Goal: Task Accomplishment & Management: Manage account settings

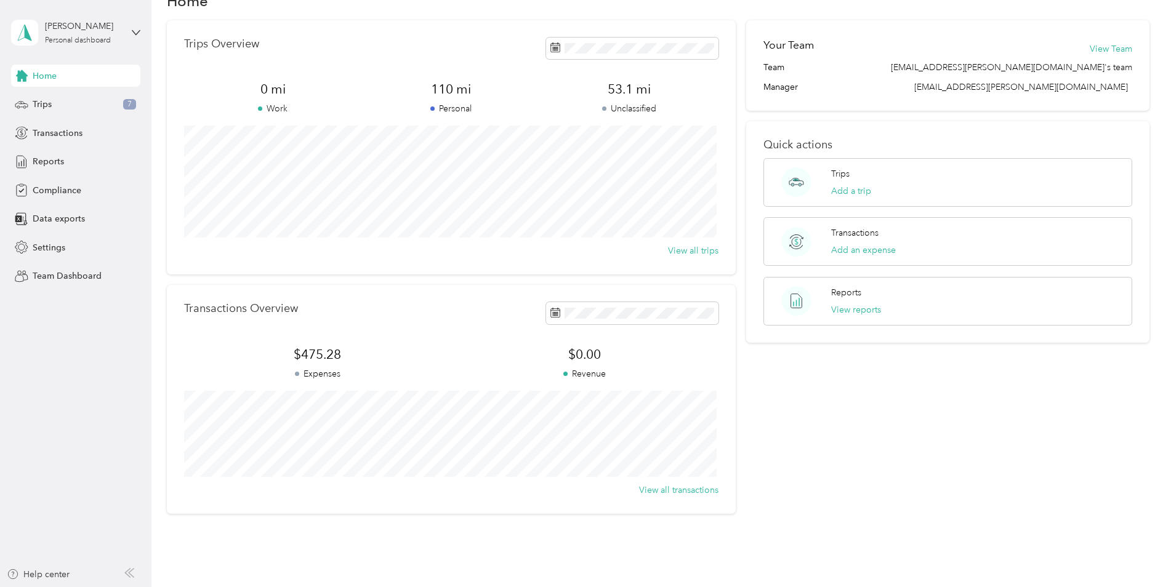
scroll to position [62, 0]
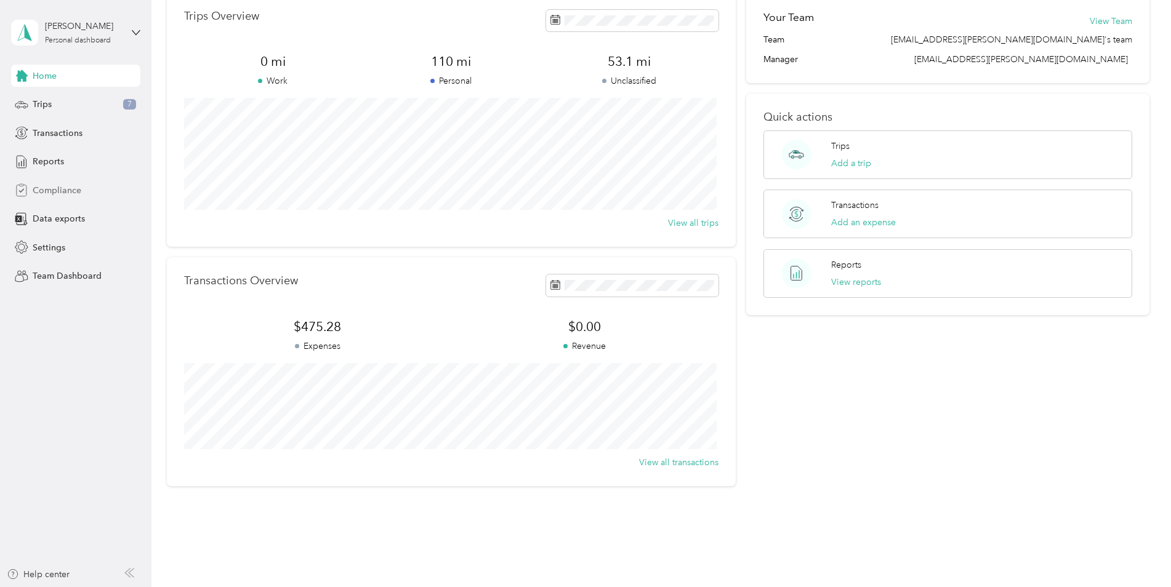
click at [50, 197] on div "Compliance" at bounding box center [75, 190] width 129 height 22
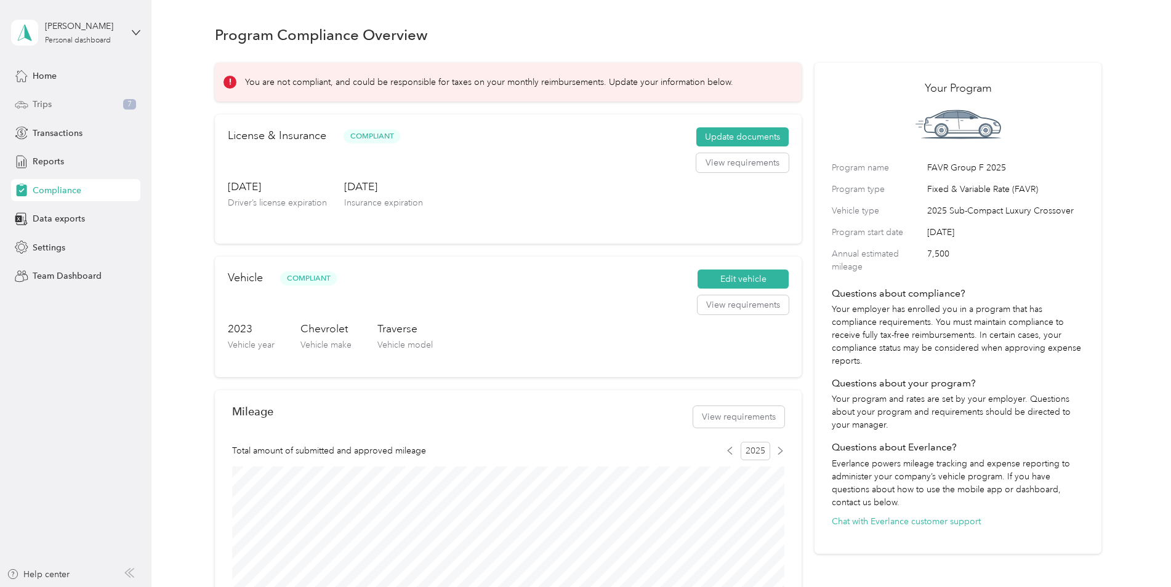
click at [50, 106] on span "Trips" at bounding box center [42, 104] width 19 height 13
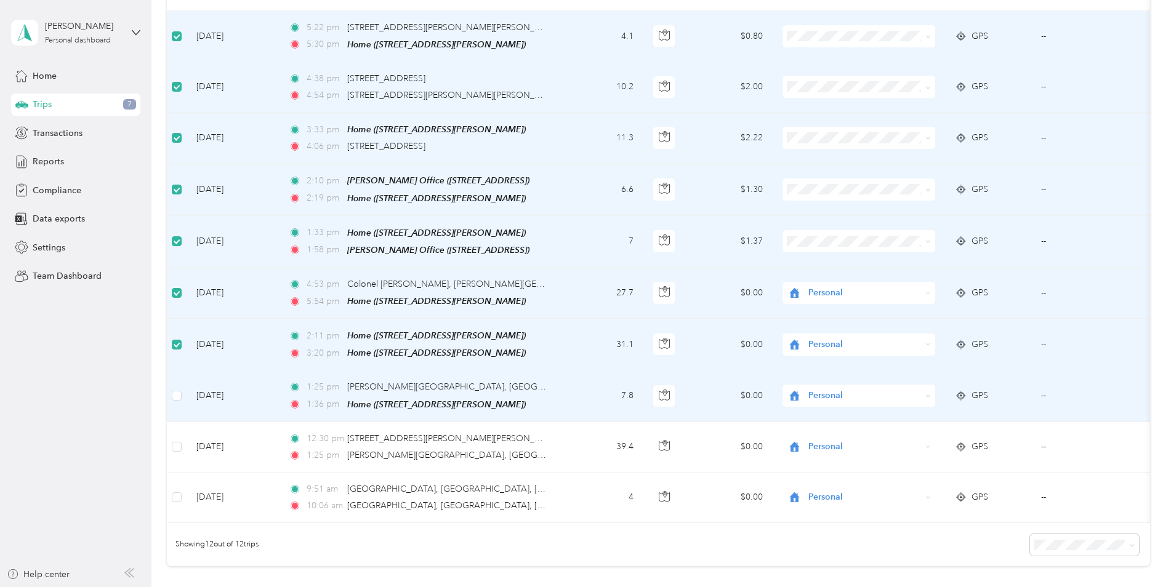
scroll to position [308, 0]
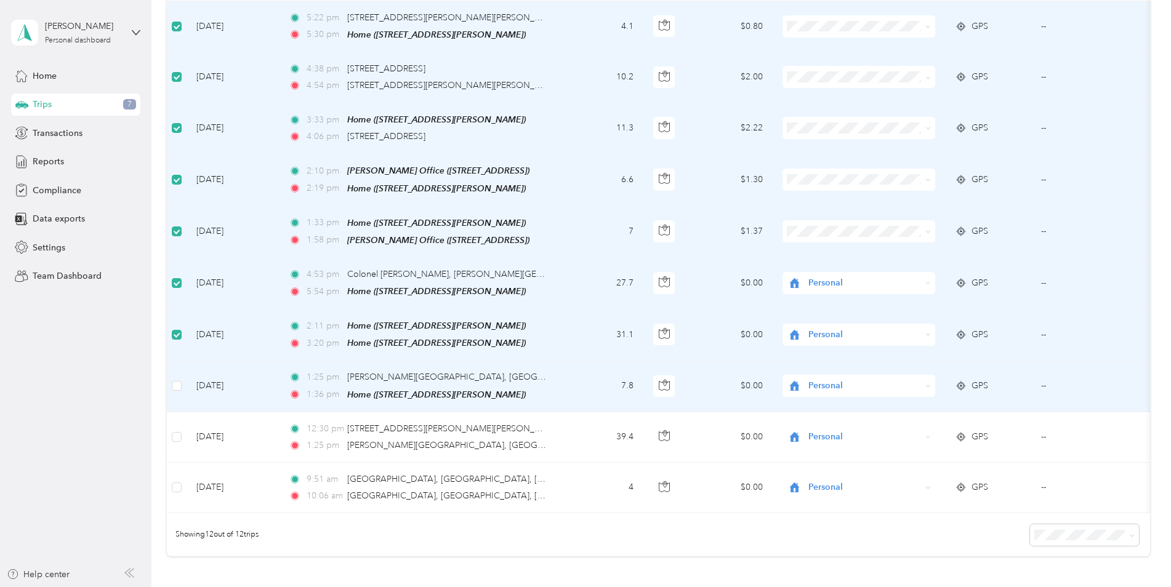
click at [178, 384] on label at bounding box center [177, 386] width 10 height 14
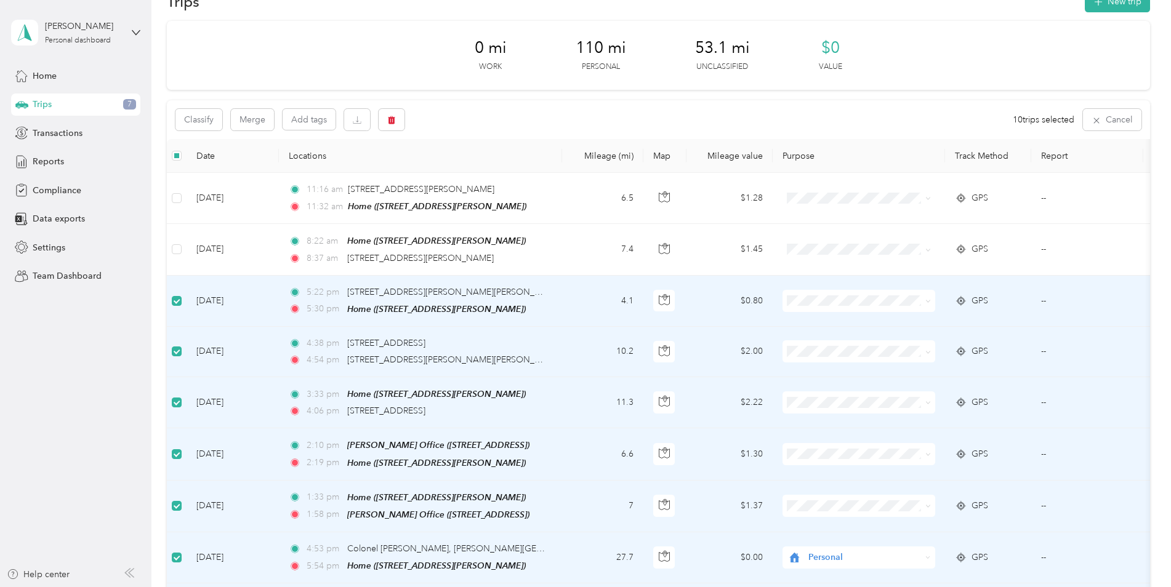
scroll to position [62, 0]
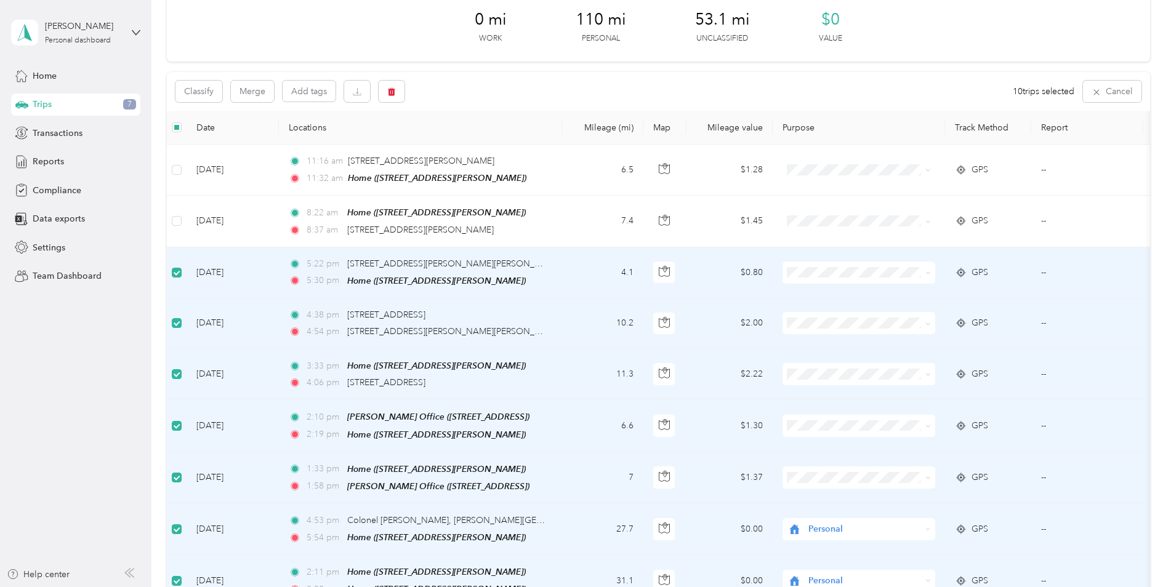
click at [929, 266] on span at bounding box center [858, 273] width 153 height 22
click at [804, 311] on icon at bounding box center [798, 316] width 15 height 10
click at [925, 323] on icon at bounding box center [928, 324] width 6 height 6
click at [863, 364] on span "Personal" at bounding box center [869, 365] width 114 height 13
click at [843, 421] on span "Personal" at bounding box center [869, 417] width 114 height 13
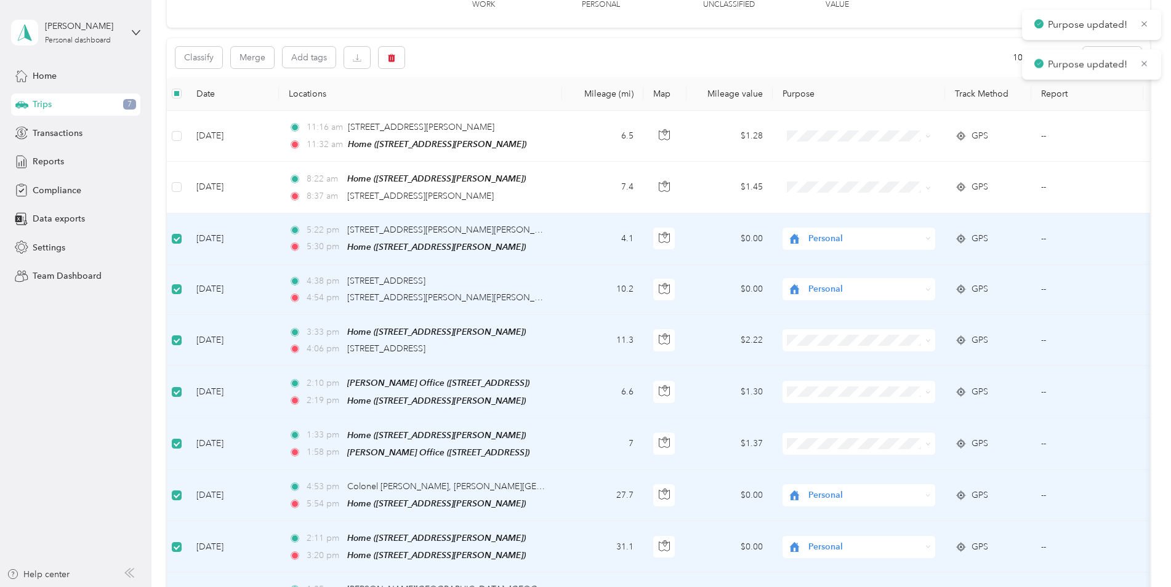
scroll to position [123, 0]
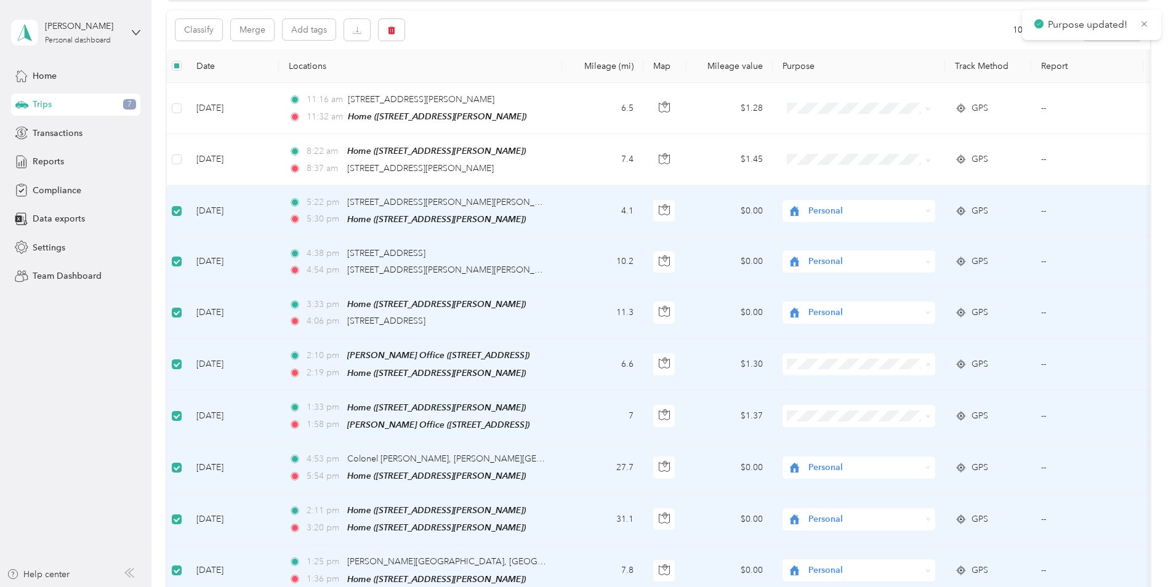
click at [853, 406] on span "Personal" at bounding box center [869, 405] width 114 height 13
click at [848, 457] on span "Personal" at bounding box center [869, 456] width 114 height 13
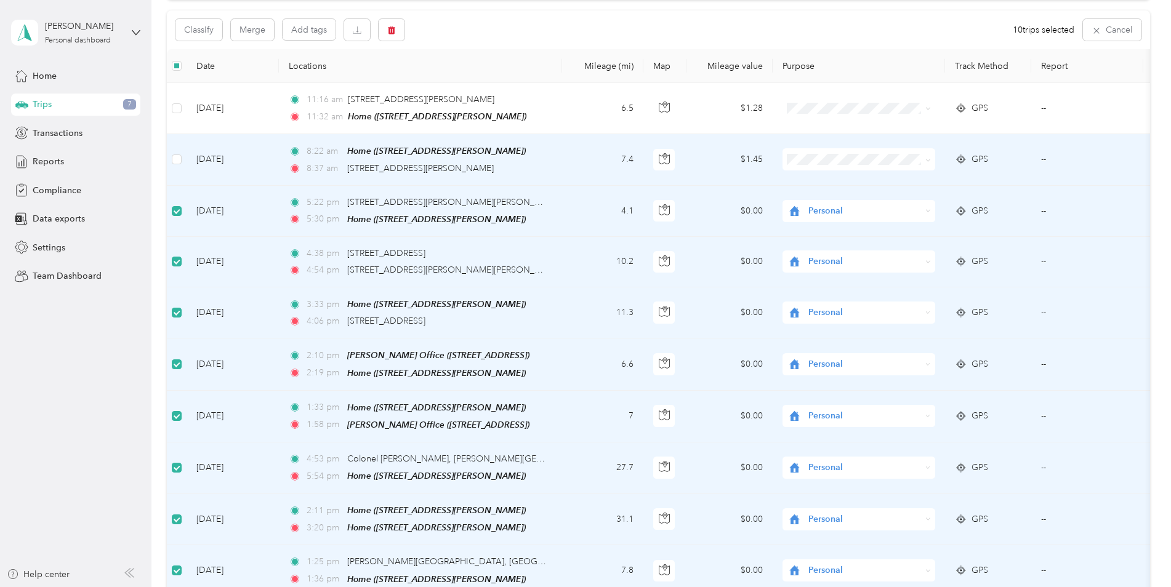
click at [844, 185] on li "Option Care Health" at bounding box center [858, 178] width 153 height 22
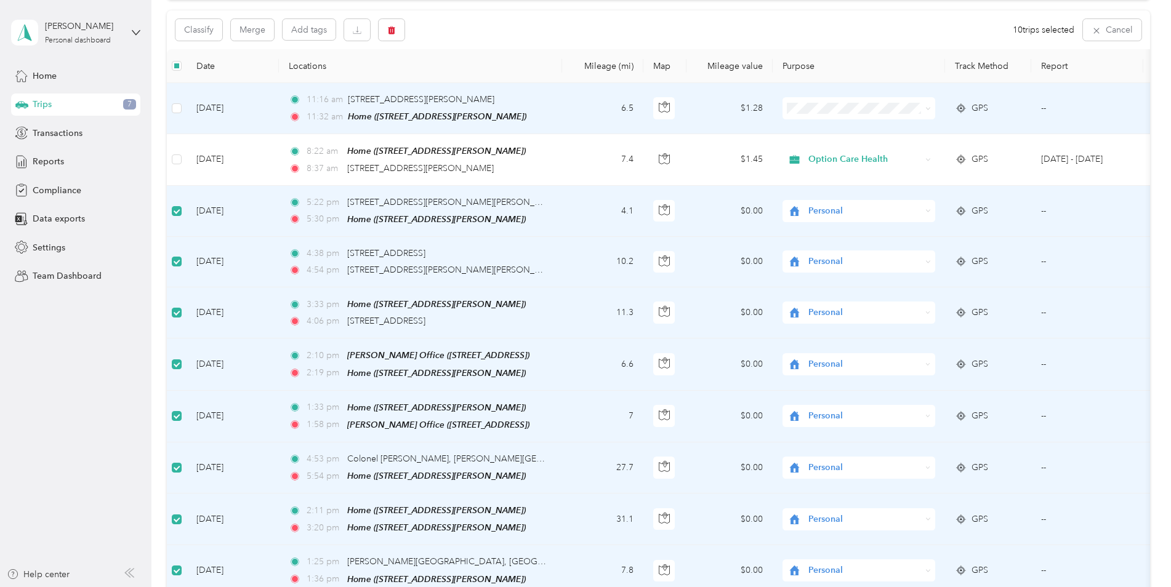
click at [878, 126] on span "Option Care Health" at bounding box center [869, 127] width 114 height 13
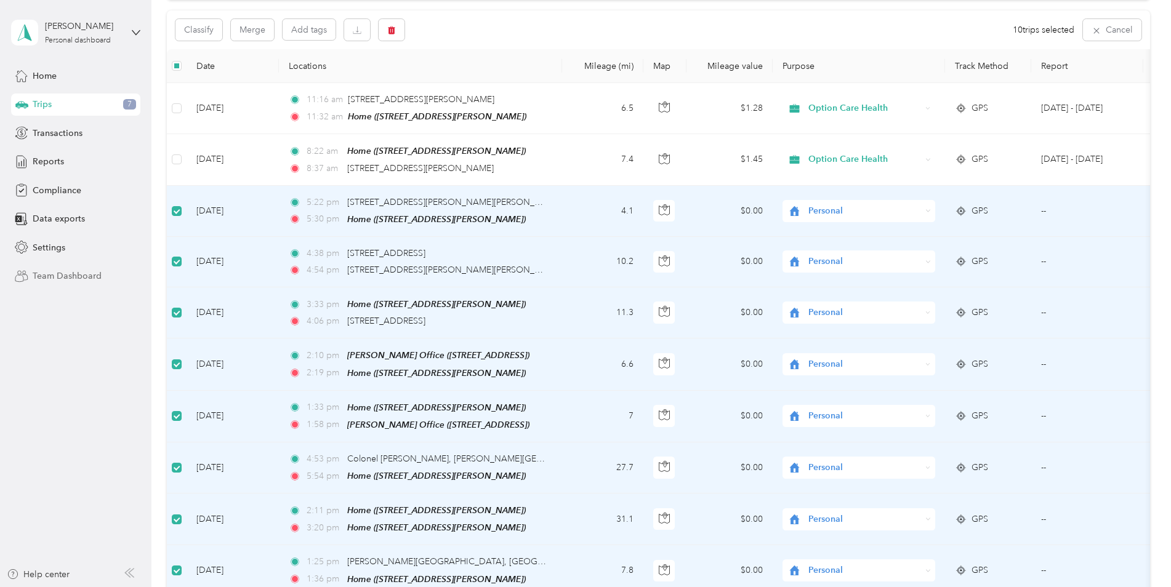
click at [65, 272] on span "Team Dashboard" at bounding box center [67, 276] width 69 height 13
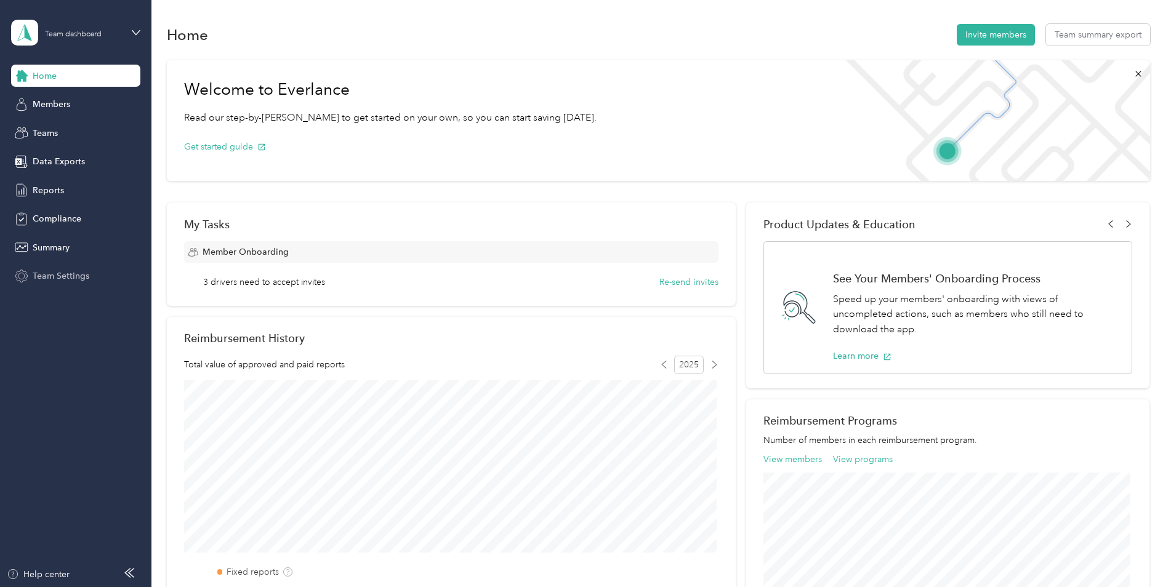
click at [68, 274] on span "Team Settings" at bounding box center [61, 276] width 57 height 13
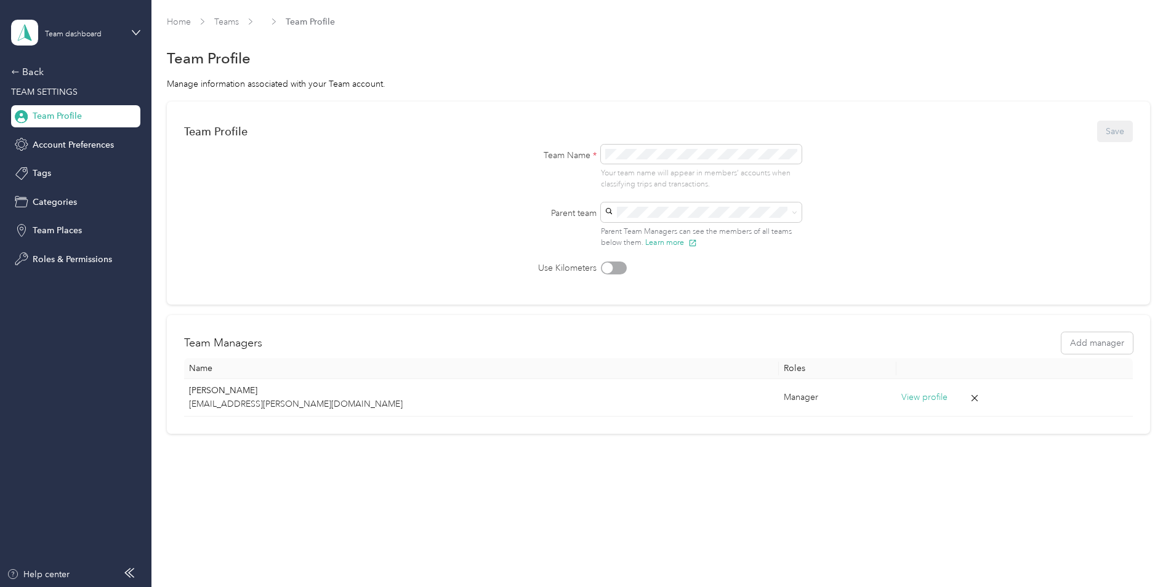
click at [954, 194] on form "Team Profile Save Team Name * Your team name will appear in members’ accounts w…" at bounding box center [658, 197] width 948 height 156
click at [398, 165] on form "Team Profile Save Team Name * Your team name will appear in members’ accounts w…" at bounding box center [658, 197] width 948 height 156
click at [298, 7] on div "Home Teams Team Profile Team Profile Manage information associated with your Te…" at bounding box center [657, 250] width 1013 height 501
click at [243, 17] on div "Home Teams Team Profile" at bounding box center [658, 21] width 983 height 13
click at [233, 18] on link "Teams" at bounding box center [226, 22] width 25 height 10
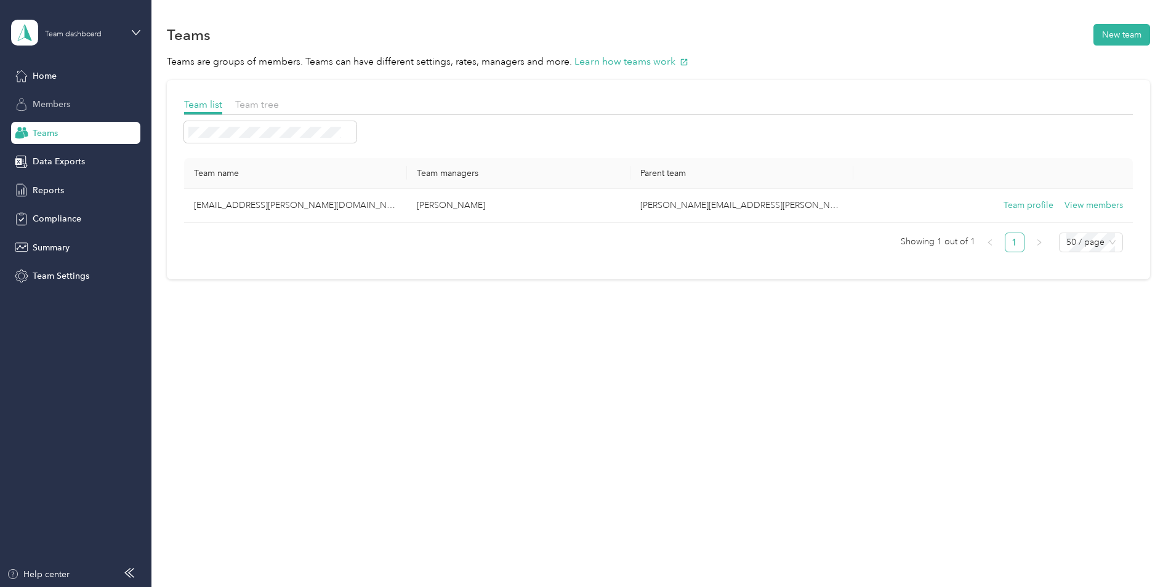
click at [66, 108] on span "Members" at bounding box center [52, 104] width 38 height 13
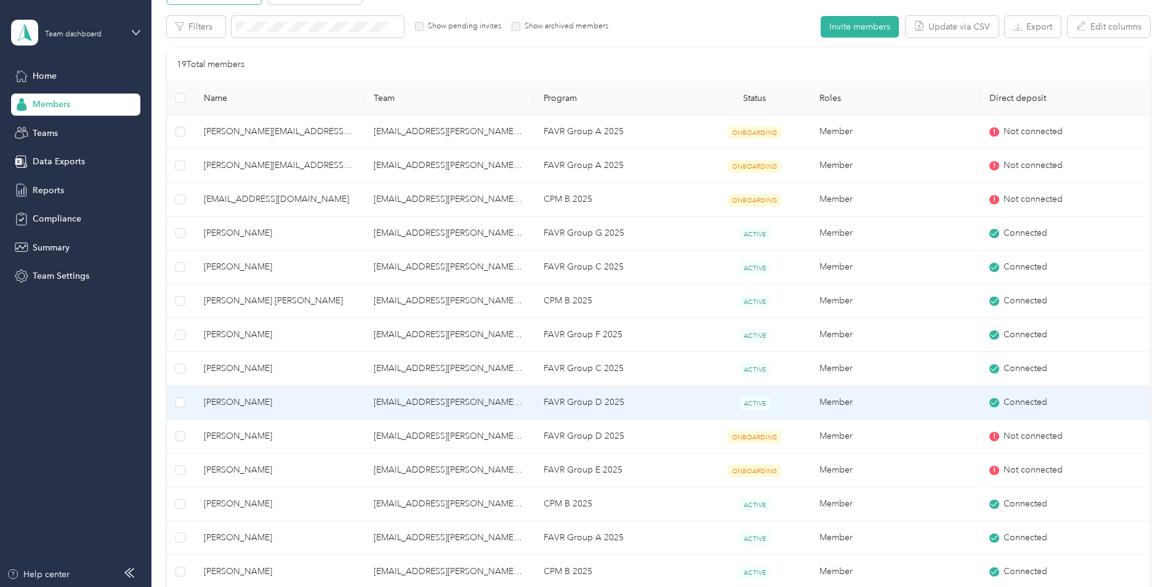
scroll to position [62, 0]
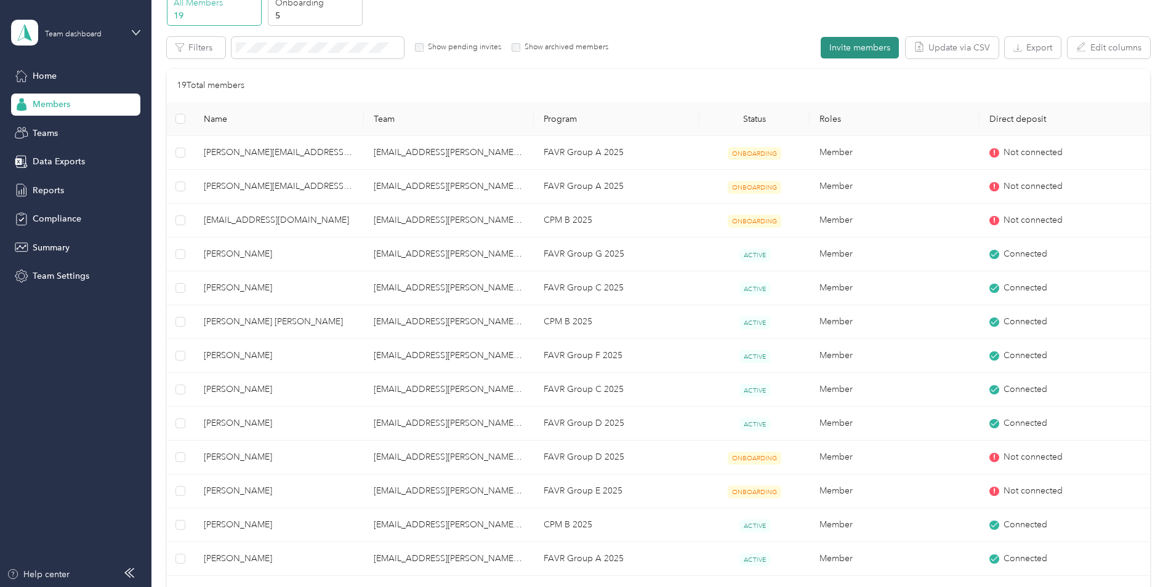
click at [862, 49] on button "Invite members" at bounding box center [859, 48] width 78 height 22
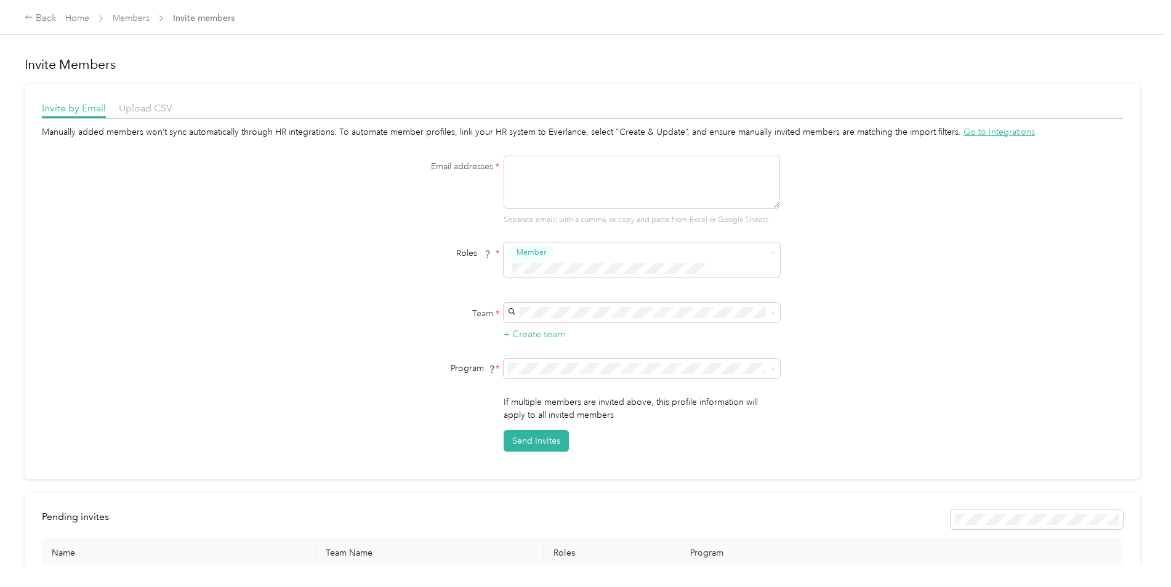
click at [24, 6] on div "Back Home Members Invite members" at bounding box center [585, 17] width 1171 height 34
click at [30, 18] on icon at bounding box center [29, 17] width 9 height 9
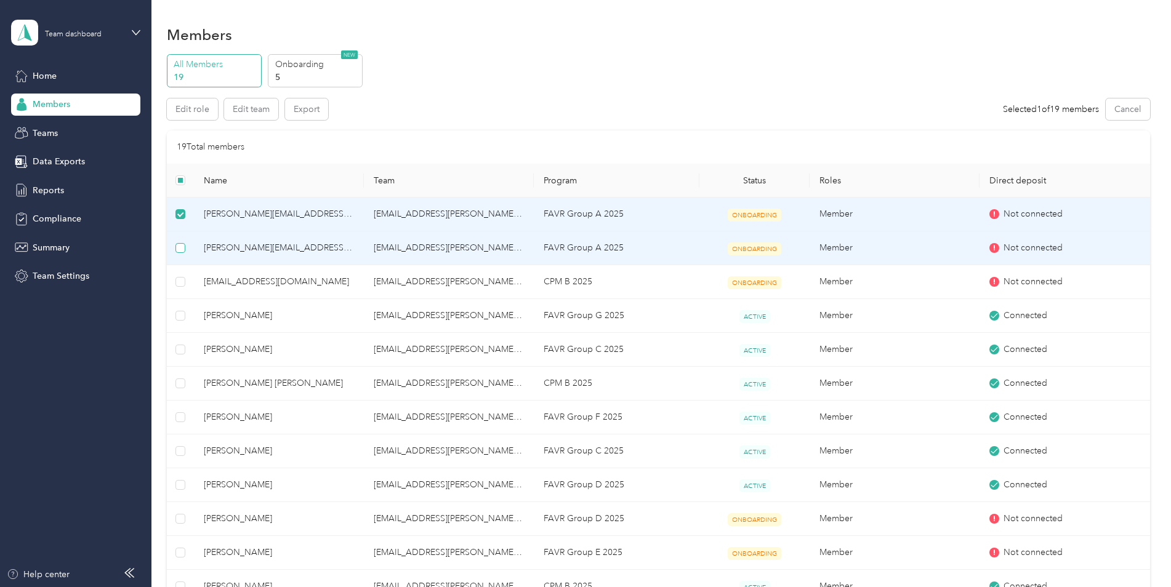
click at [179, 253] on label at bounding box center [180, 248] width 10 height 14
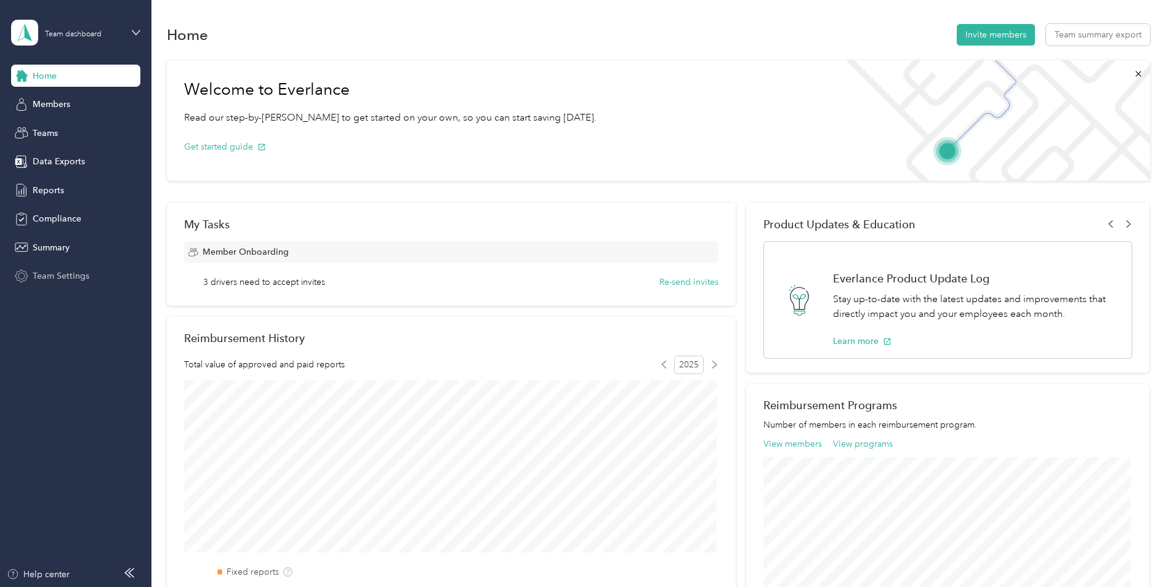
click at [65, 274] on span "Team Settings" at bounding box center [61, 276] width 57 height 13
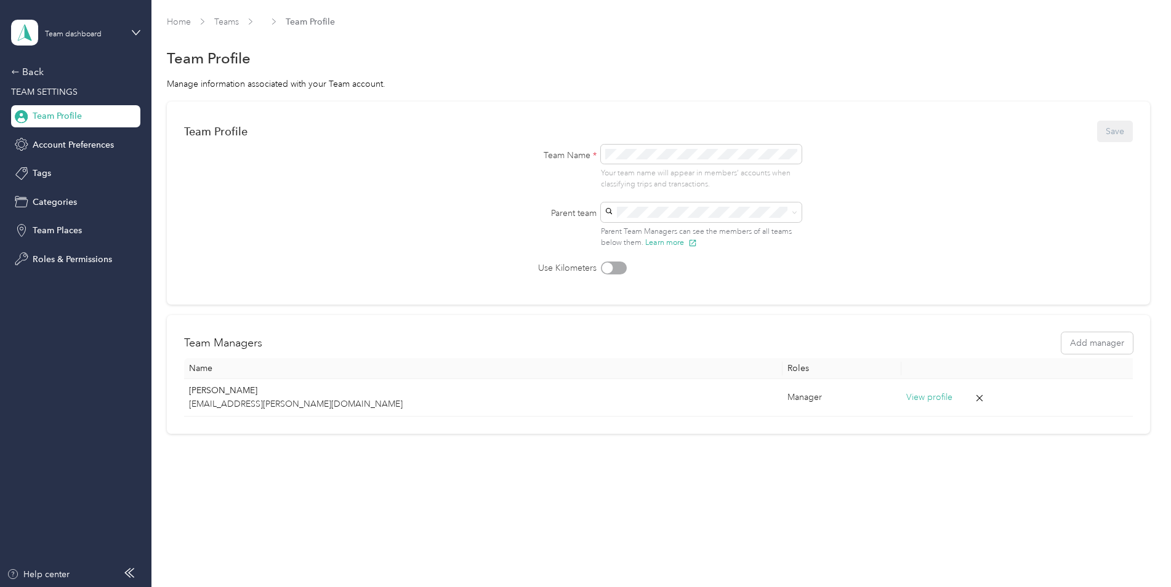
click at [9, 74] on aside "Team dashboard Back TEAM SETTINGS Team Profile Account Preferences Tags Categor…" at bounding box center [75, 293] width 151 height 587
click at [14, 72] on icon at bounding box center [15, 72] width 7 height 4
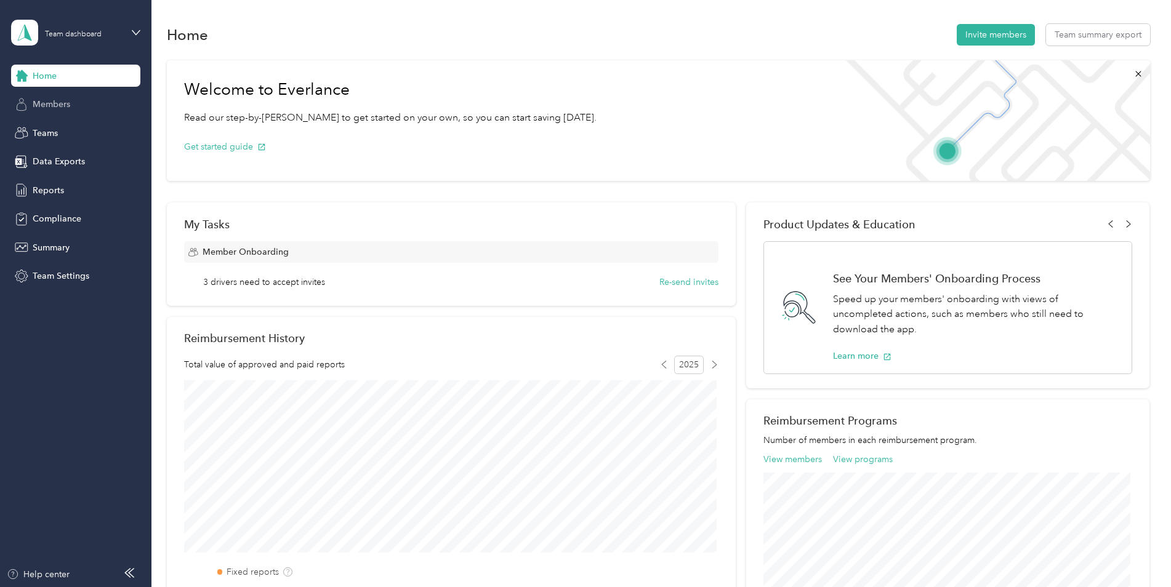
click at [50, 100] on span "Members" at bounding box center [52, 104] width 38 height 13
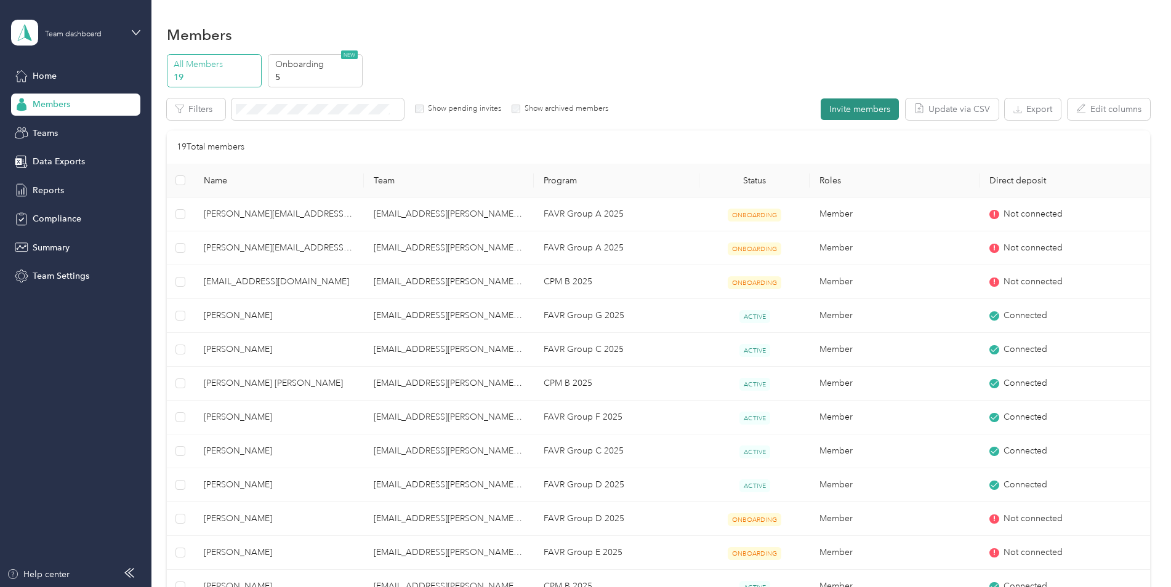
click at [846, 110] on button "Invite members" at bounding box center [859, 109] width 78 height 22
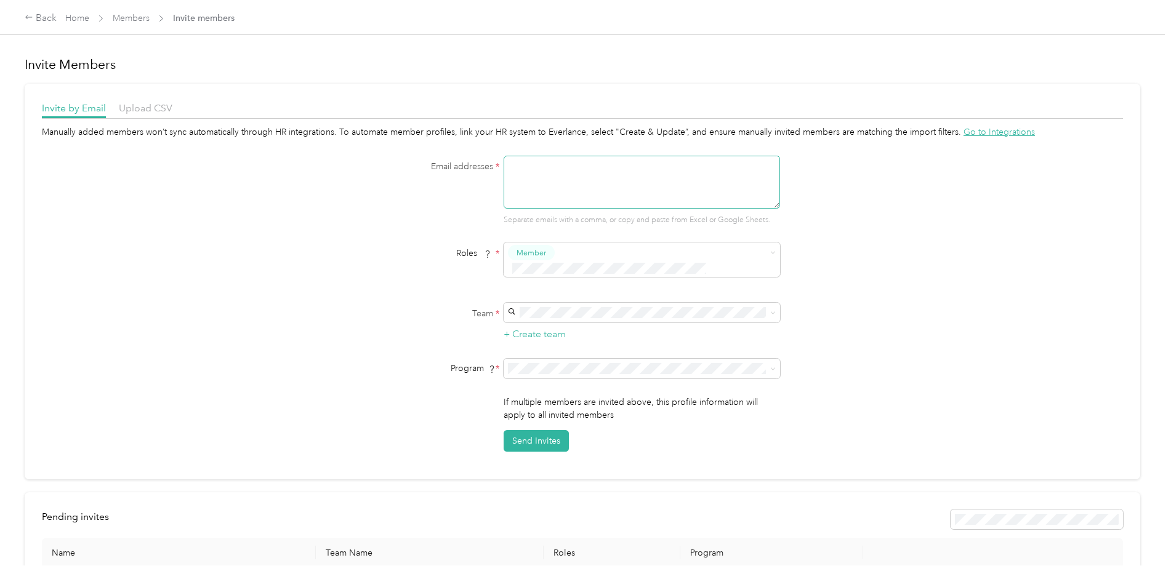
click at [533, 174] on textarea at bounding box center [641, 182] width 276 height 53
click at [995, 132] on span "Go to Integrations" at bounding box center [998, 132] width 71 height 10
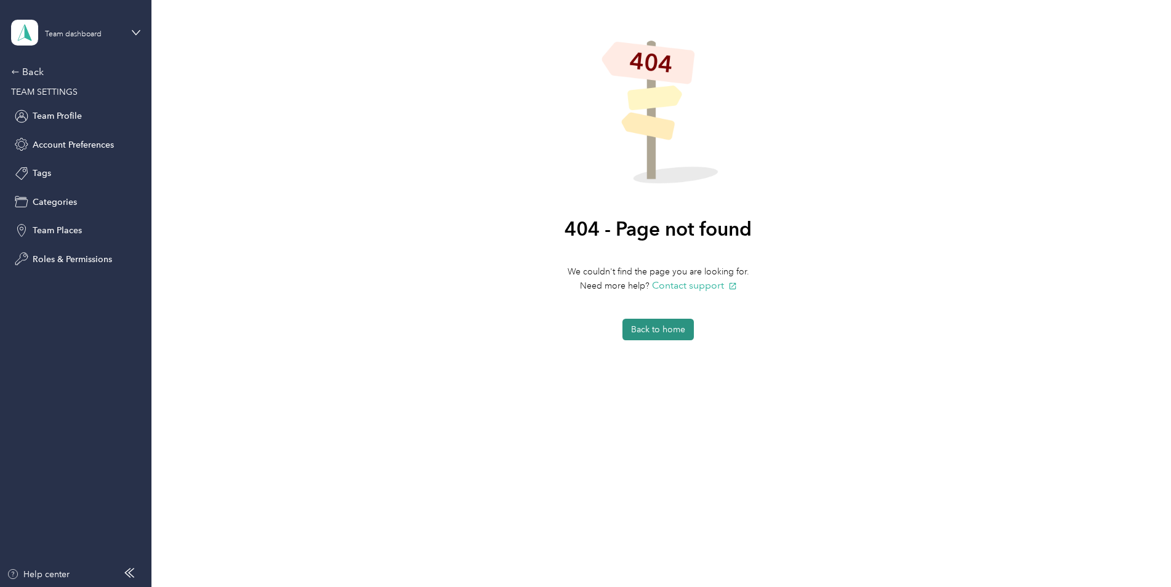
click at [650, 321] on button "Back to home" at bounding box center [657, 330] width 71 height 22
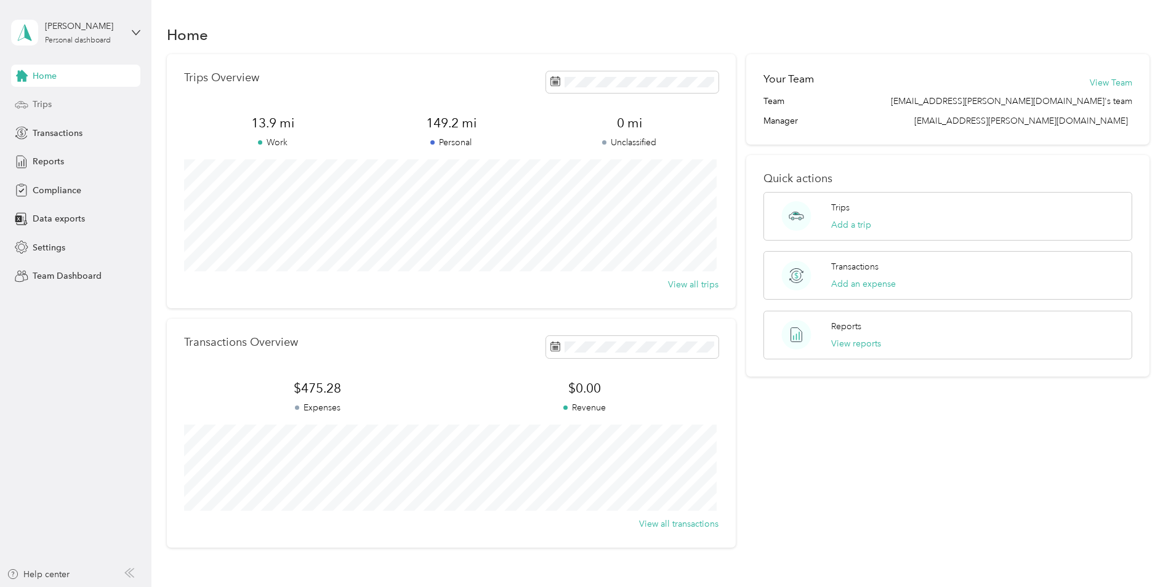
click at [43, 105] on span "Trips" at bounding box center [42, 104] width 19 height 13
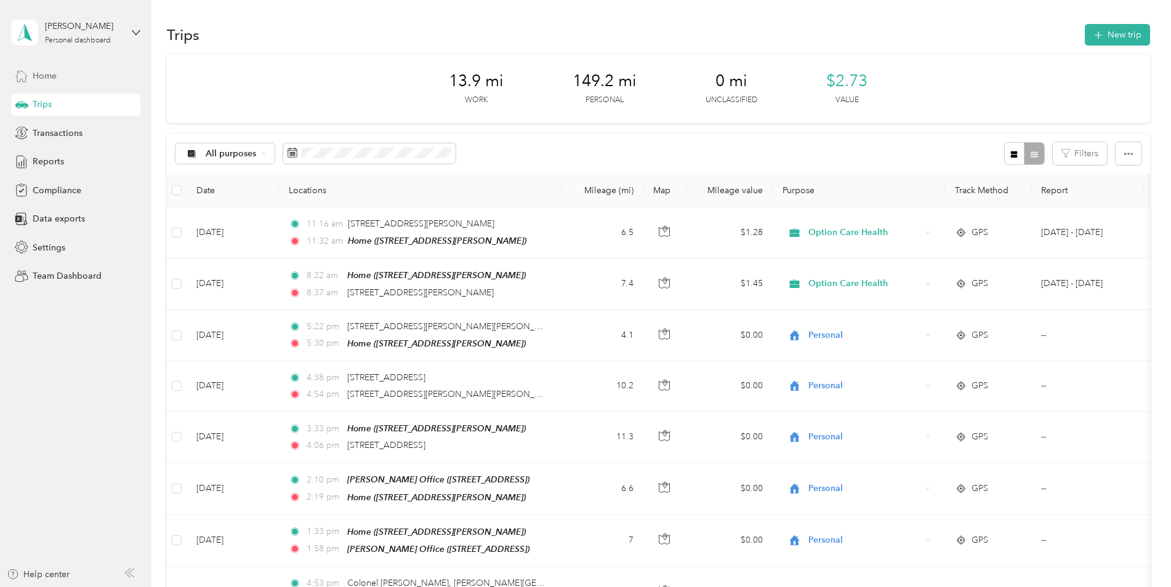
click at [46, 77] on span "Home" at bounding box center [45, 76] width 24 height 13
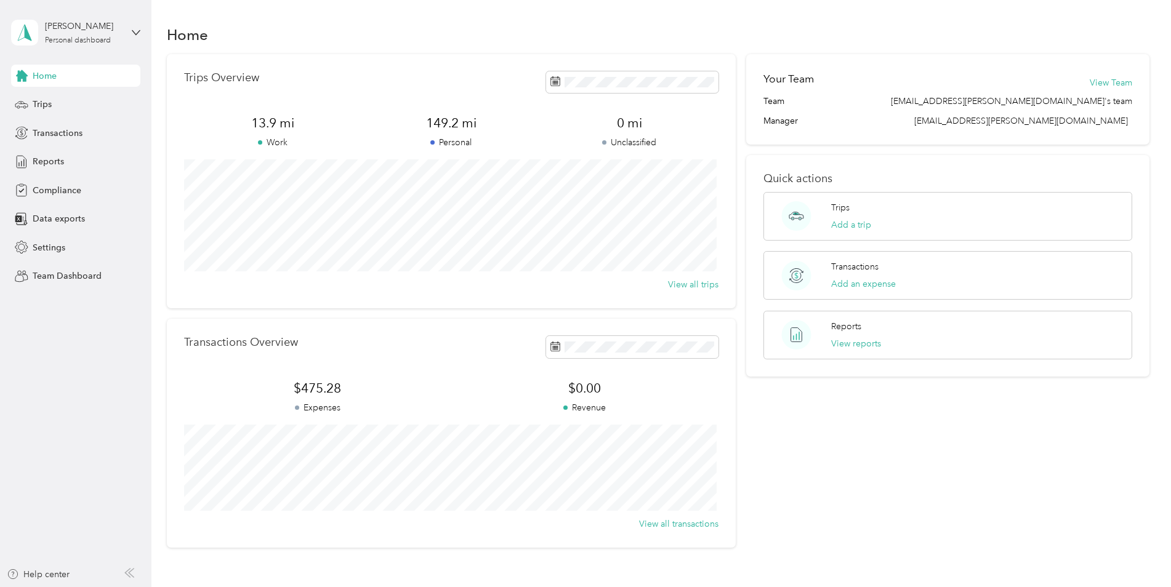
click at [47, 73] on span "Home" at bounding box center [45, 76] width 24 height 13
click at [124, 33] on div "[PERSON_NAME] Personal dashboard" at bounding box center [75, 32] width 129 height 43
click at [74, 99] on div "Team dashboard" at bounding box center [55, 101] width 66 height 13
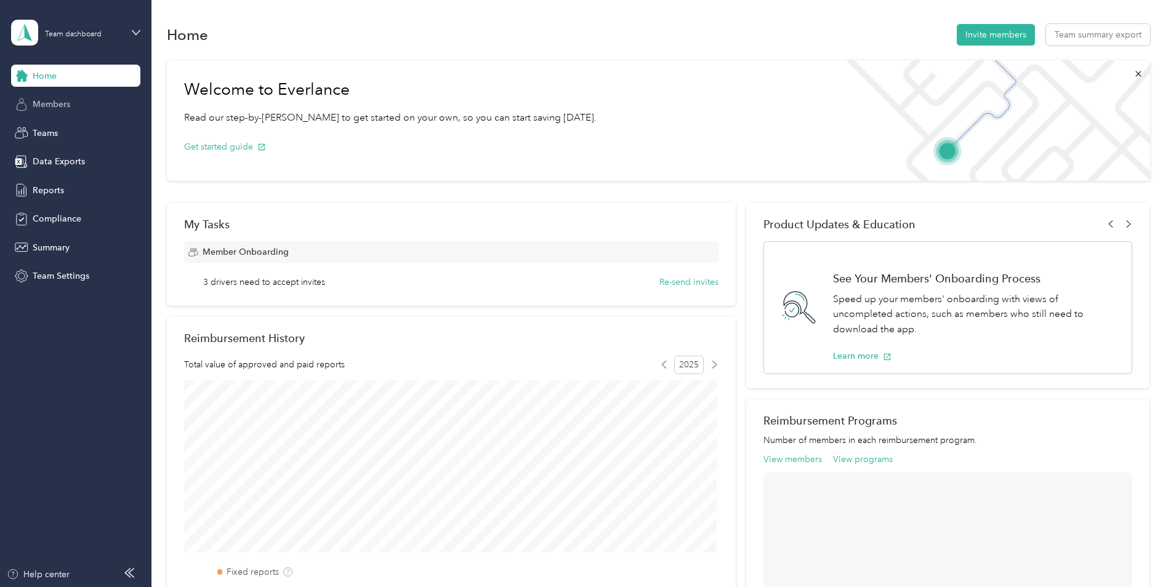
click at [48, 106] on span "Members" at bounding box center [52, 104] width 38 height 13
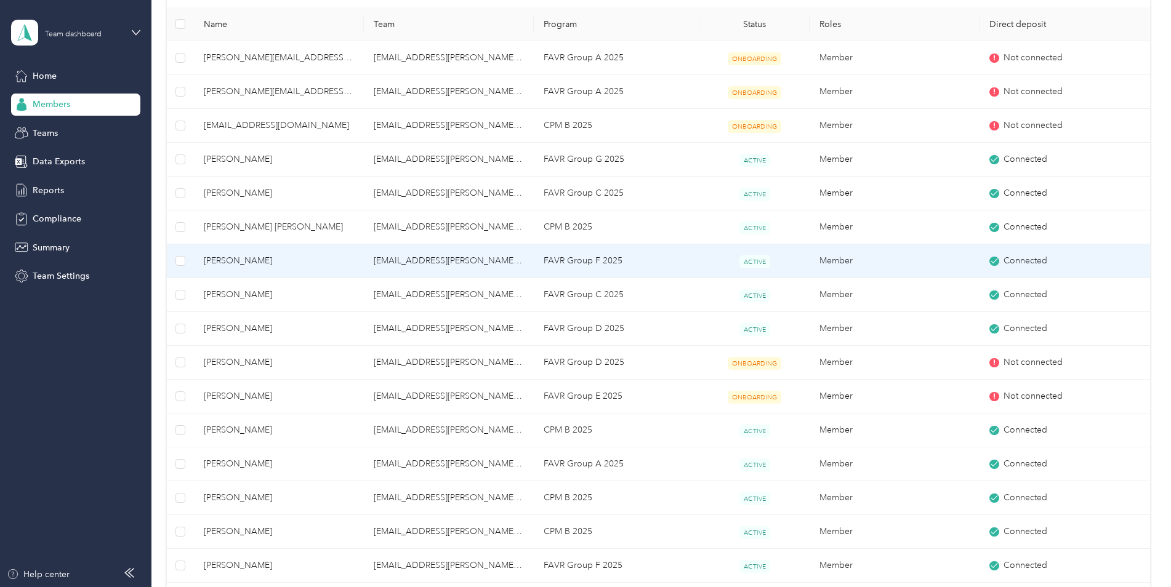
scroll to position [185, 0]
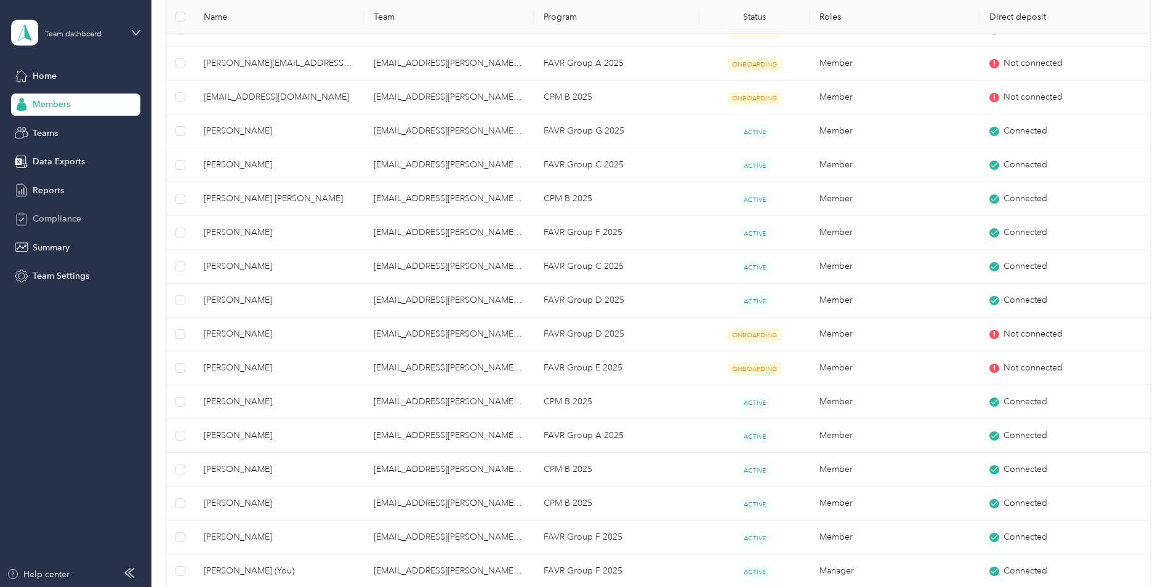
click at [72, 222] on span "Compliance" at bounding box center [57, 218] width 49 height 13
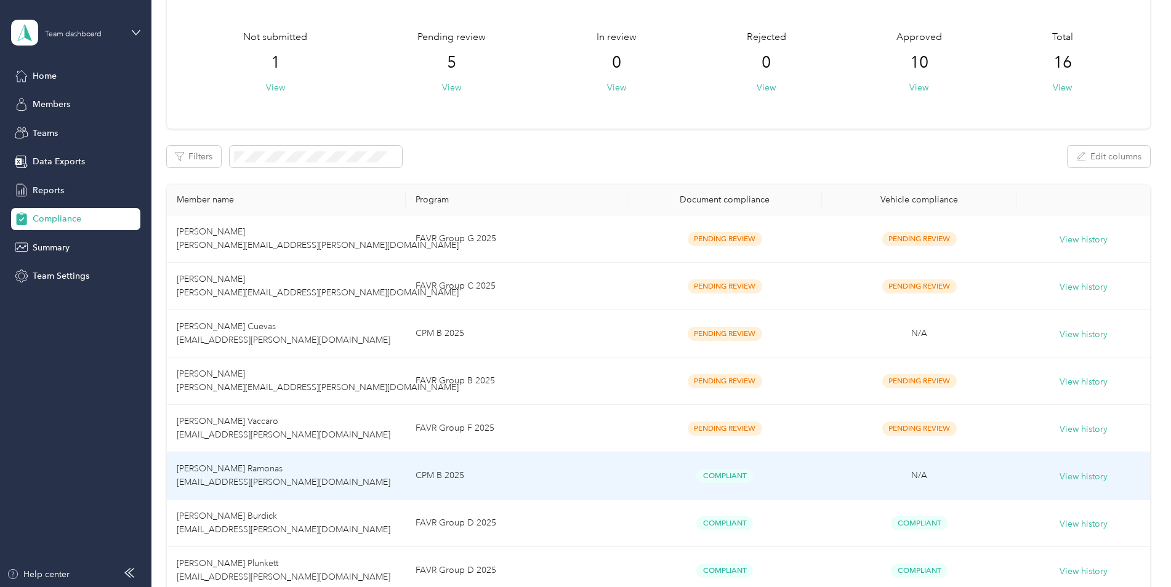
scroll to position [58, 0]
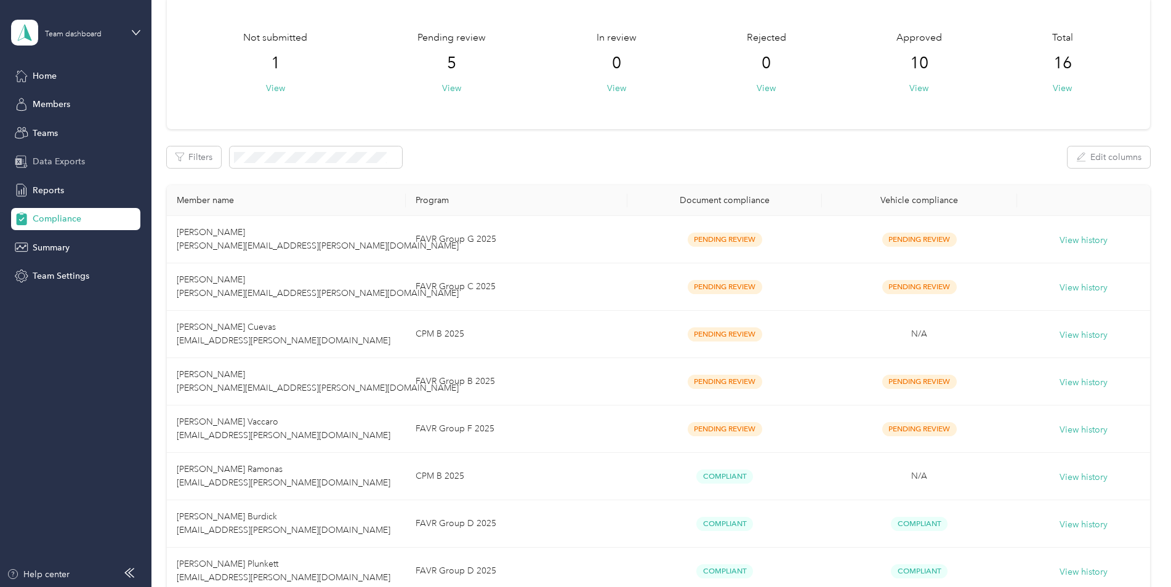
click at [60, 158] on span "Data Exports" at bounding box center [59, 161] width 52 height 13
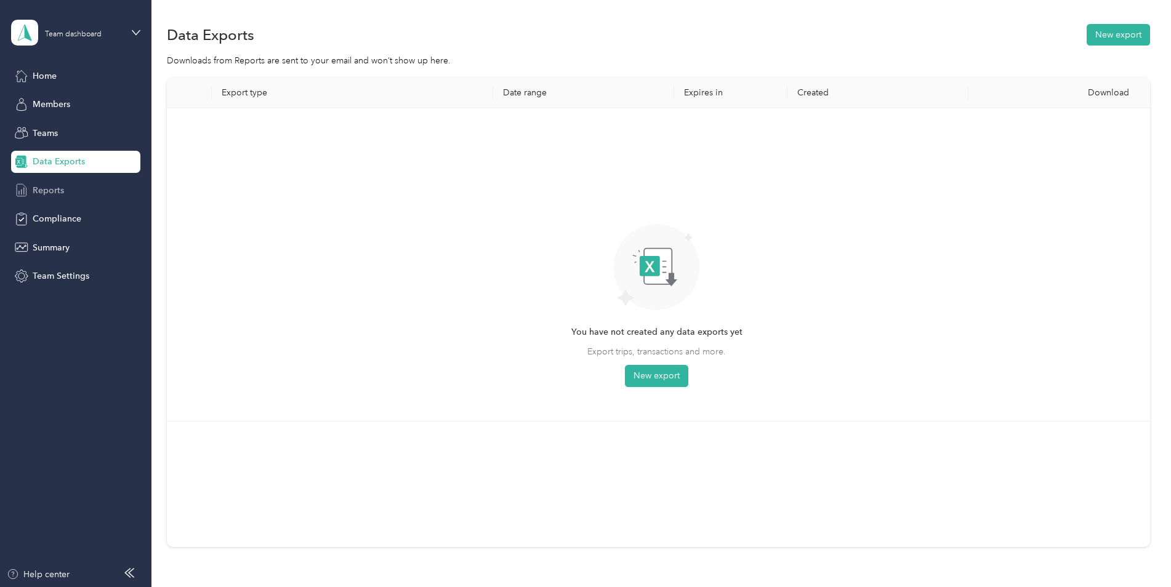
click at [50, 188] on span "Reports" at bounding box center [48, 190] width 31 height 13
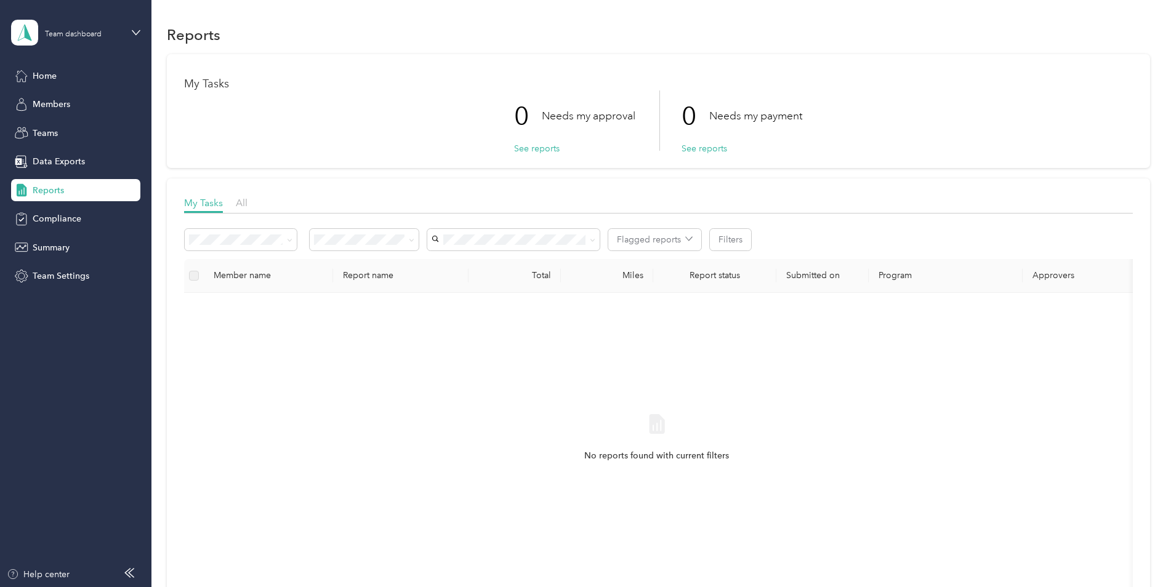
click at [130, 30] on div "Team dashboard" at bounding box center [75, 32] width 129 height 43
click at [79, 133] on div "Personal dashboard" at bounding box center [61, 128] width 78 height 13
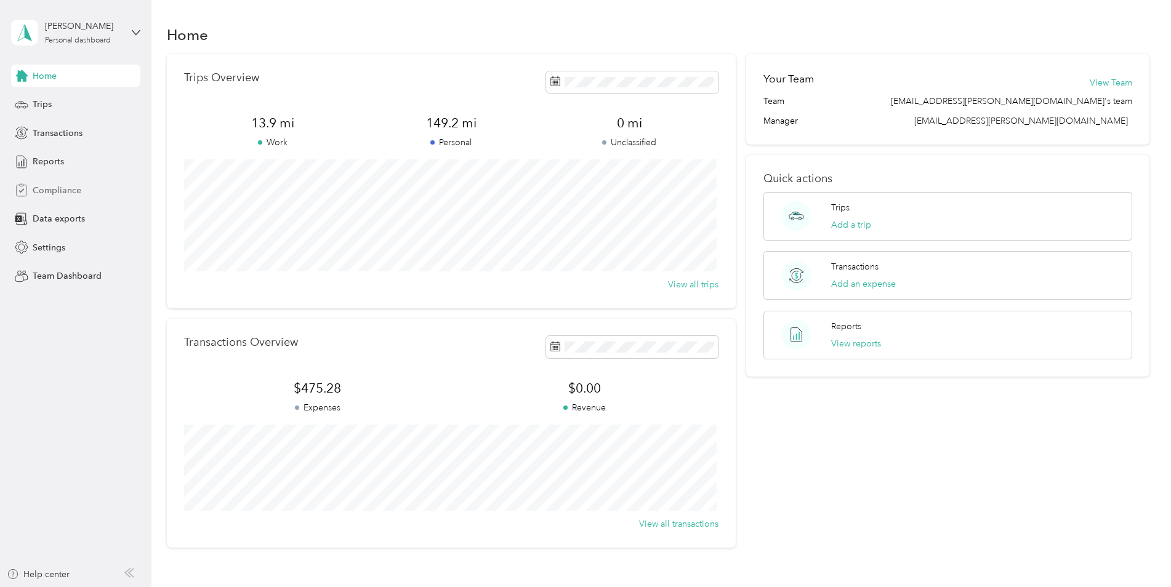
click at [58, 195] on span "Compliance" at bounding box center [57, 190] width 49 height 13
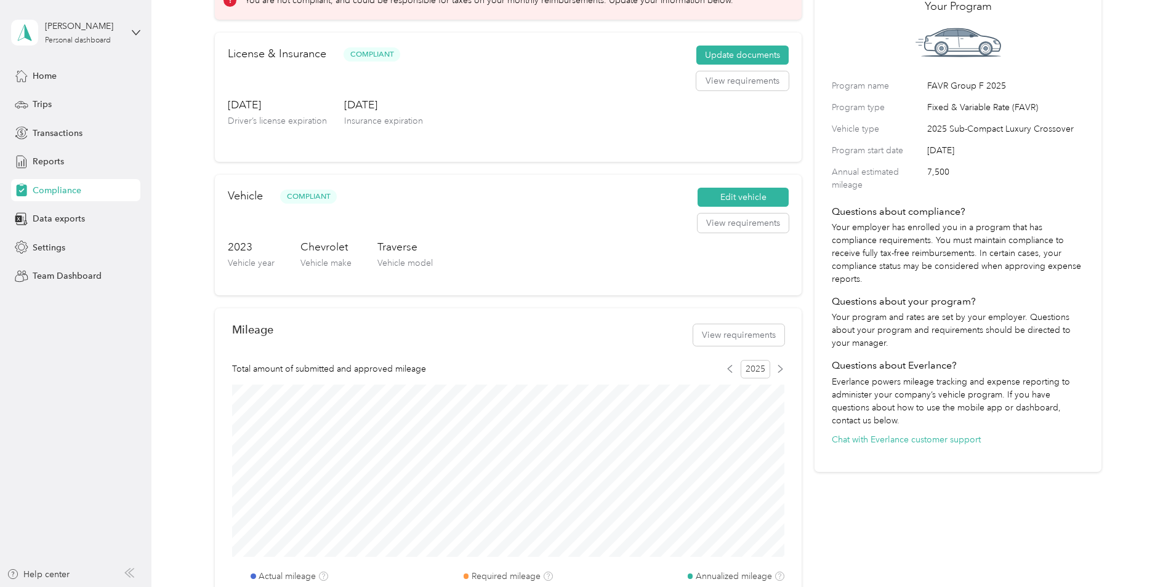
scroll to position [185, 0]
